Goal: Information Seeking & Learning: Learn about a topic

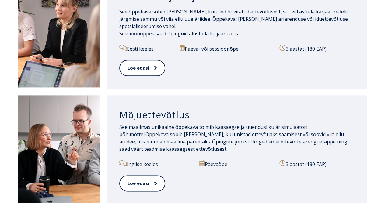
scroll to position [363, 0]
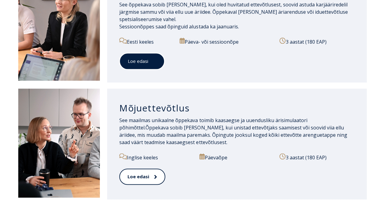
click at [144, 58] on link "Loe edasi" at bounding box center [141, 61] width 45 height 17
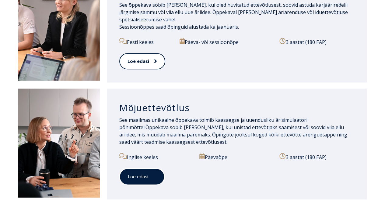
click at [139, 176] on link "Loe edasi" at bounding box center [141, 176] width 45 height 17
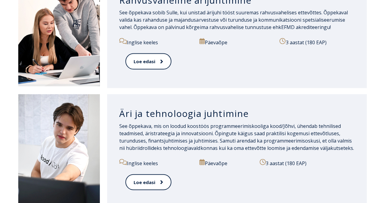
scroll to position [593, 0]
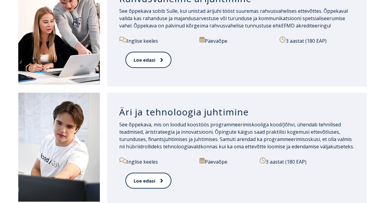
click at [153, 106] on h3 "Äri ja tehnoloogia juhtimine" at bounding box center [236, 112] width 235 height 12
click at [156, 177] on span at bounding box center [158, 180] width 8 height 6
